Goal: Task Accomplishment & Management: Manage account settings

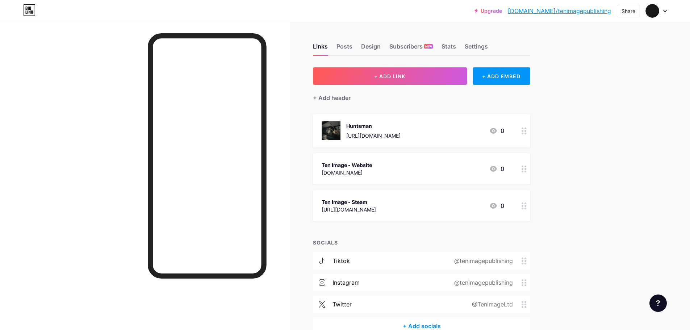
scroll to position [36, 0]
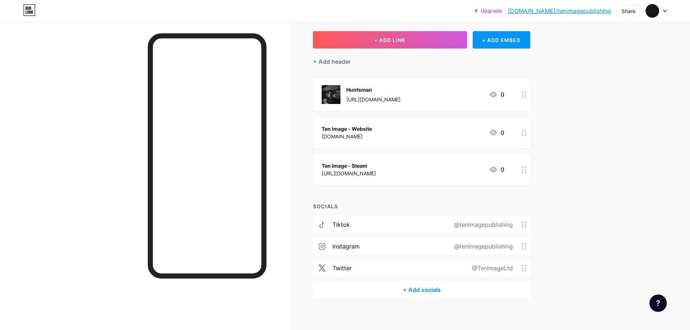
click at [369, 127] on div "Ten Image - Website" at bounding box center [347, 129] width 50 height 8
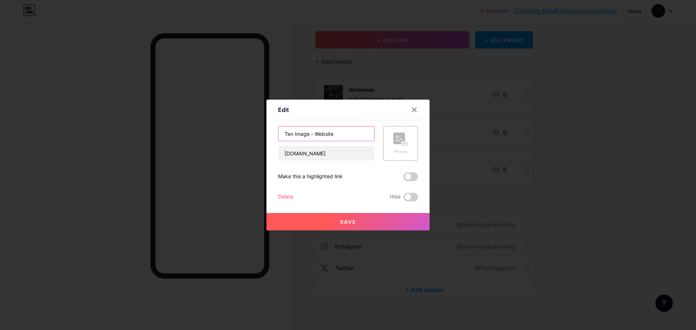
click at [334, 133] on input "Ten Image - Website" at bounding box center [326, 133] width 96 height 14
type input "[DOMAIN_NAME]"
click at [374, 225] on button "Save" at bounding box center [347, 221] width 163 height 17
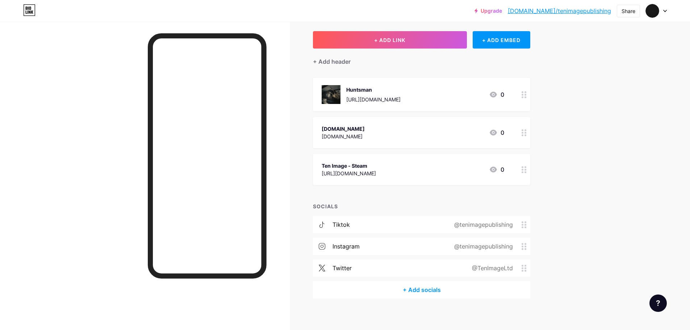
click at [365, 135] on div "[DOMAIN_NAME]" at bounding box center [343, 137] width 43 height 8
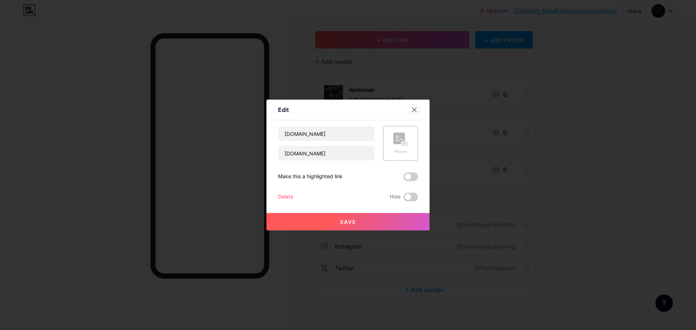
click at [413, 110] on icon at bounding box center [414, 110] width 6 height 6
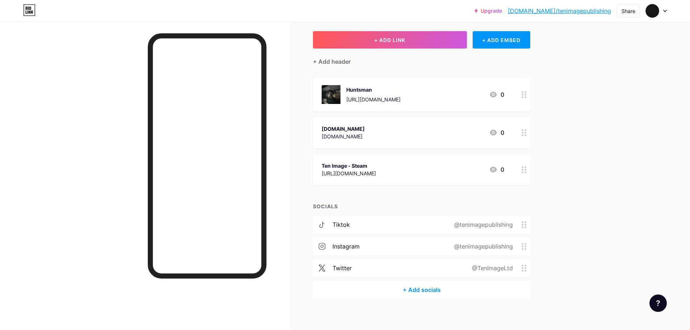
click at [365, 130] on div "[DOMAIN_NAME]" at bounding box center [343, 129] width 43 height 8
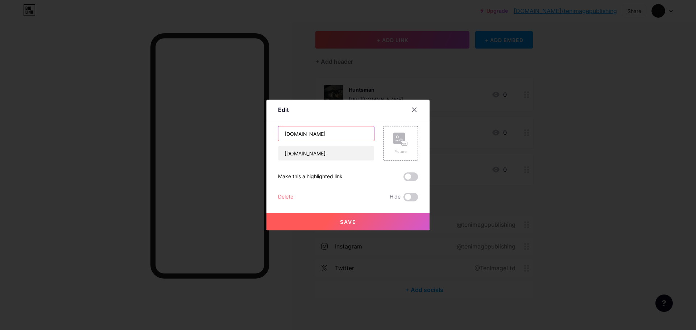
drag, startPoint x: 323, startPoint y: 137, endPoint x: 273, endPoint y: 133, distance: 50.1
click at [273, 133] on div "Edit Content YouTube Play YouTube video without leaving your page. ADD Vimeo Pl…" at bounding box center [347, 165] width 163 height 131
type input "Ten Image Site"
click at [367, 223] on button "Save" at bounding box center [347, 221] width 163 height 17
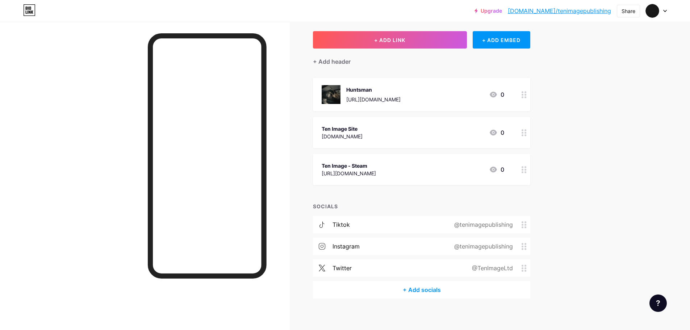
click at [392, 95] on div "Huntsman [URL][DOMAIN_NAME]" at bounding box center [373, 94] width 54 height 19
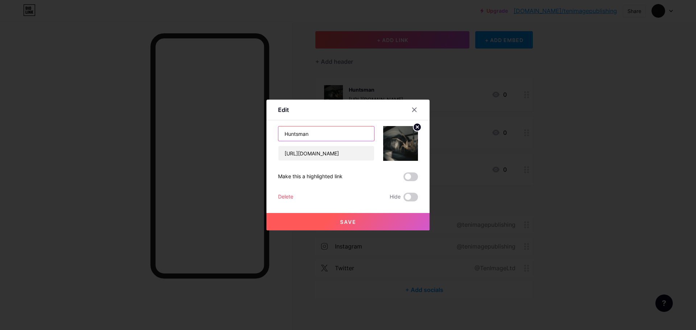
click at [336, 131] on input "Huntsman" at bounding box center [326, 133] width 96 height 14
type input "Huntsman (PC)"
click at [299, 216] on button "Save" at bounding box center [347, 221] width 163 height 17
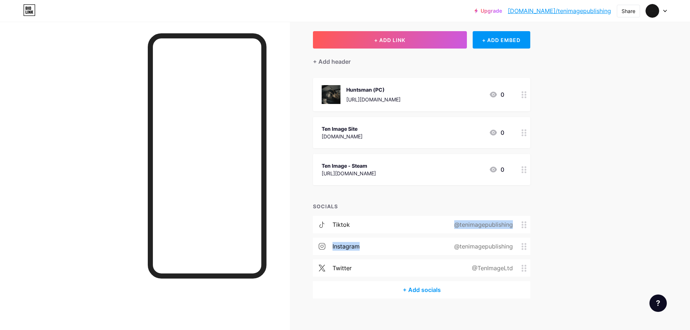
drag, startPoint x: 382, startPoint y: 227, endPoint x: 384, endPoint y: 249, distance: 22.6
click at [384, 249] on div "tiktok @tenimagepublishing instagram @tenimagepublishing twitter @TenImageLtd" at bounding box center [421, 248] width 217 height 65
click at [594, 226] on div "Upgrade [DOMAIN_NAME]/tenima... [DOMAIN_NAME]/tenimagepublishing Share Switch a…" at bounding box center [345, 149] width 690 height 371
